Goal: Task Accomplishment & Management: Complete application form

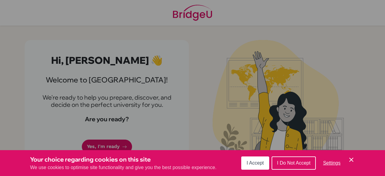
click at [349, 159] on icon "Cookie Control Close Icon" at bounding box center [350, 159] width 7 height 7
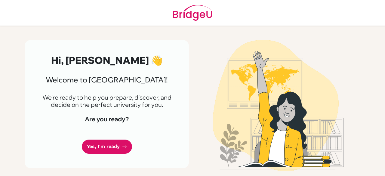
click at [42, 96] on p "We're ready to help you prepare, discover, and decide on the perfect university…" at bounding box center [106, 101] width 135 height 14
click at [103, 144] on link "Yes, I'm ready" at bounding box center [107, 146] width 50 height 14
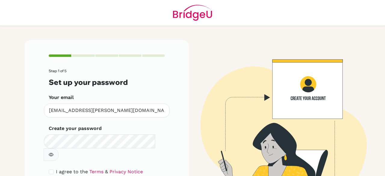
click at [59, 148] on button "button" at bounding box center [51, 154] width 15 height 13
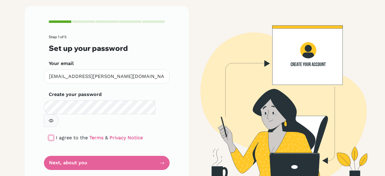
click at [49, 135] on input "checkbox" at bounding box center [51, 137] width 5 height 5
checkbox input "true"
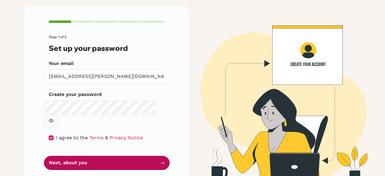
click at [65, 156] on button "Next, about you" at bounding box center [107, 163] width 126 height 14
